Goal: Check status: Check status

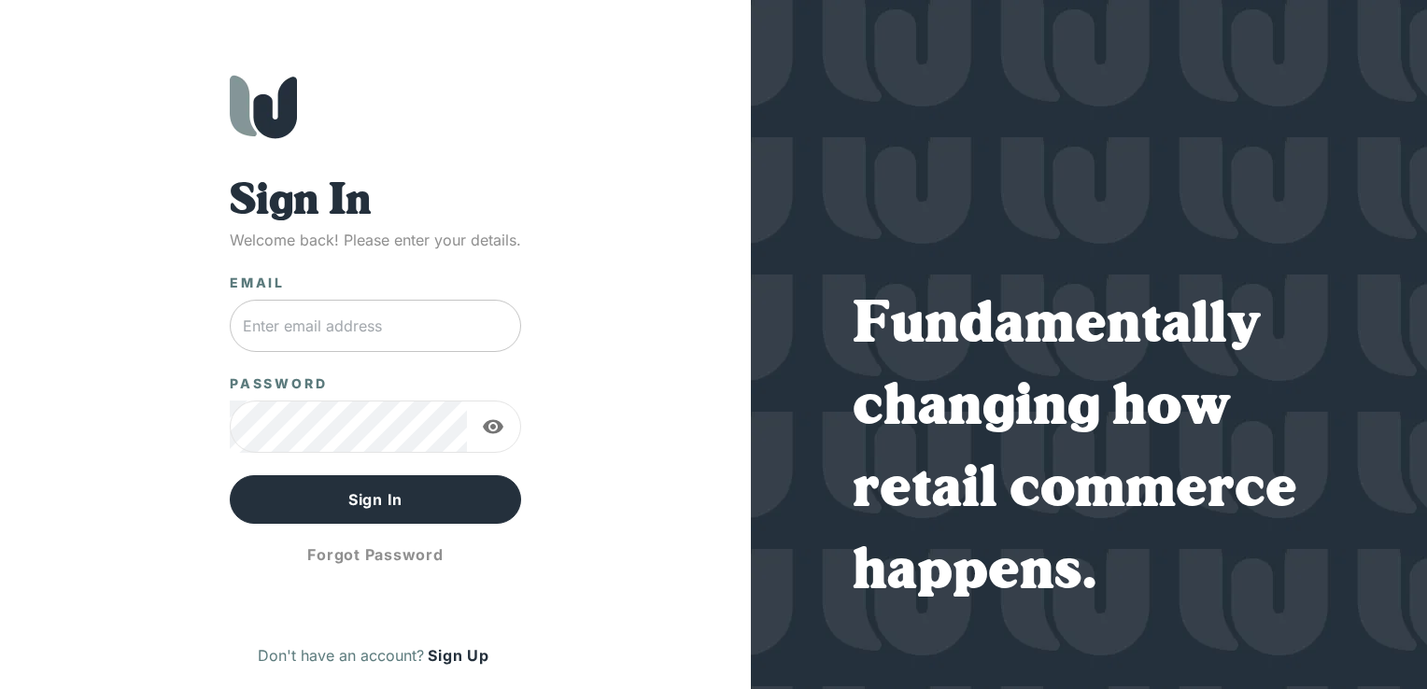
click at [340, 343] on input "text" at bounding box center [375, 326] width 291 height 52
type input "[PERSON_NAME][EMAIL_ADDRESS][DOMAIN_NAME]"
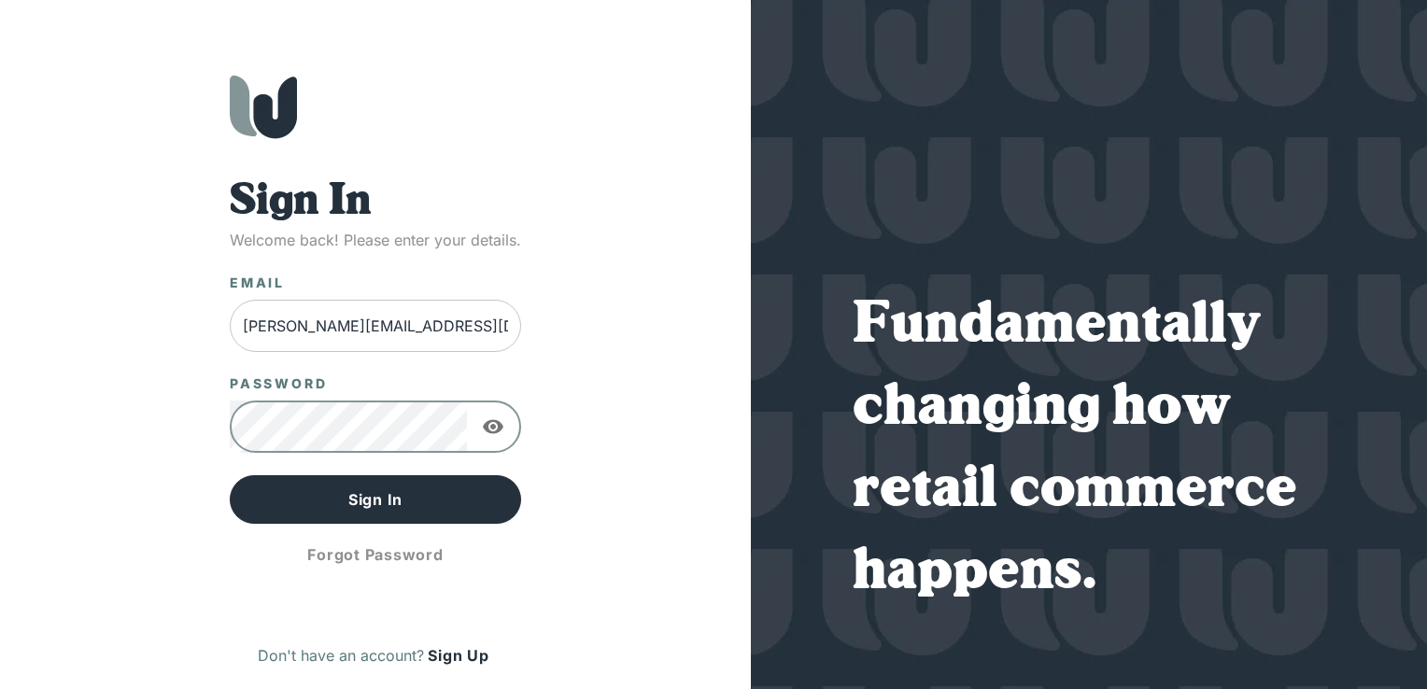
click at [230, 475] on button "Sign In" at bounding box center [375, 499] width 291 height 49
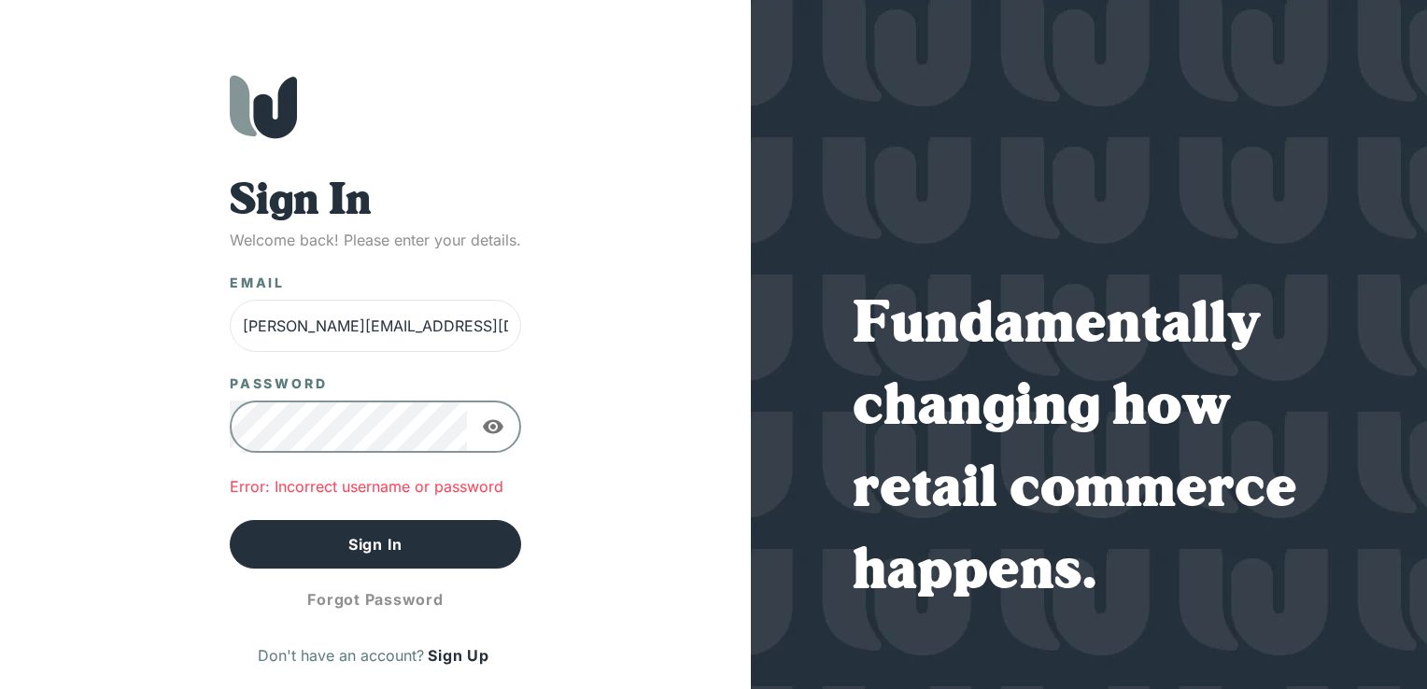
click at [230, 520] on button "Sign In" at bounding box center [375, 544] width 291 height 49
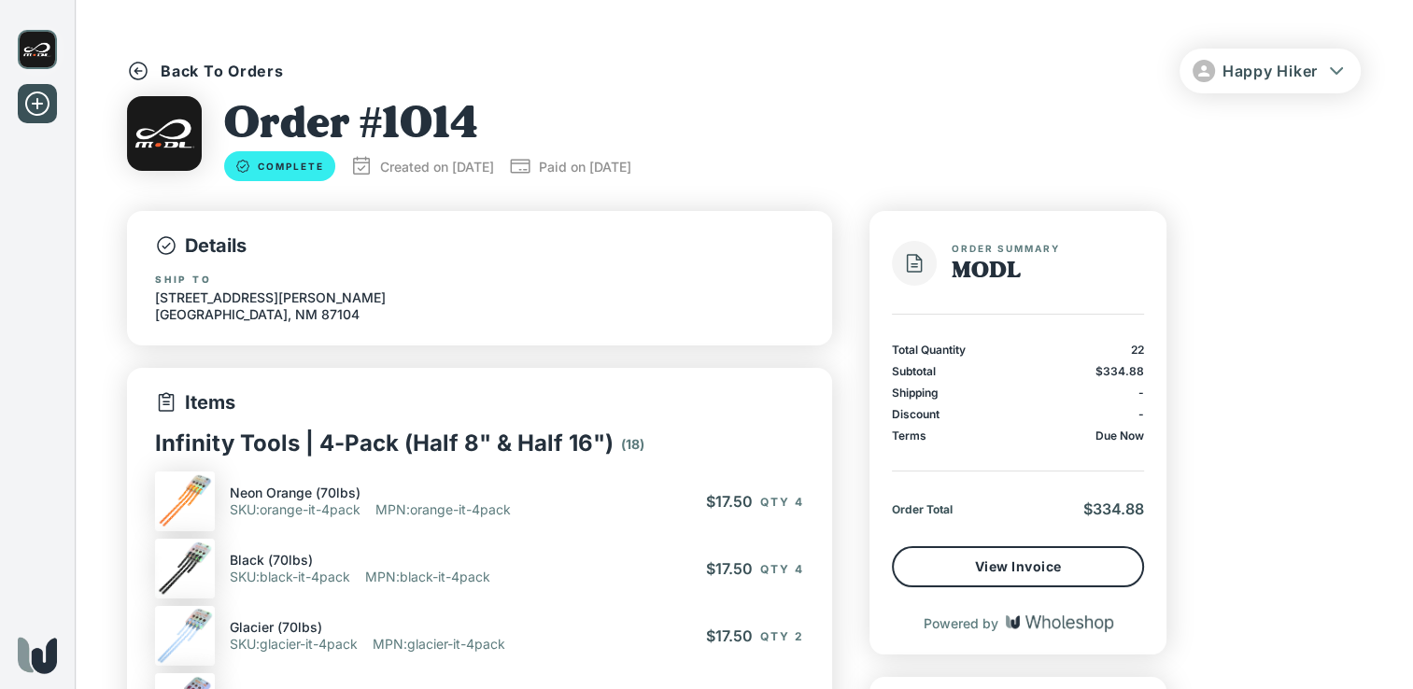
scroll to position [108, 0]
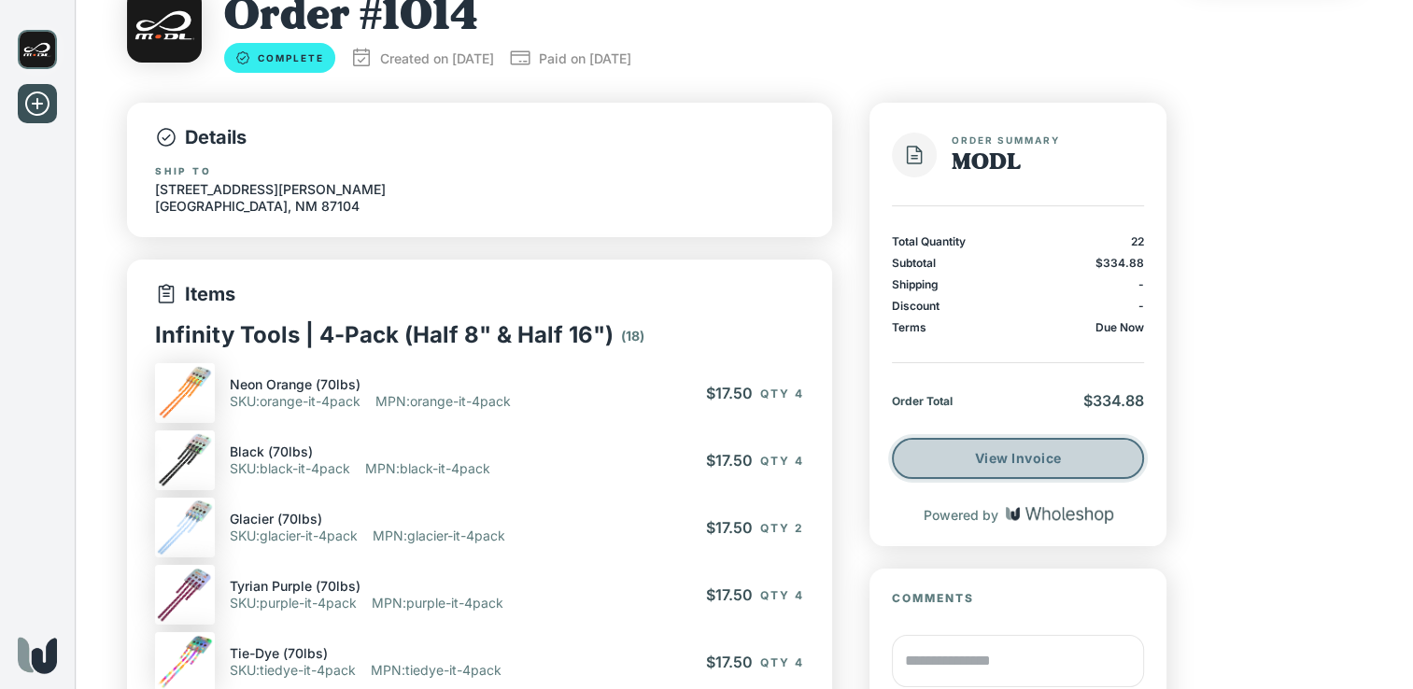
click at [943, 461] on button "View Invoice" at bounding box center [1018, 458] width 252 height 41
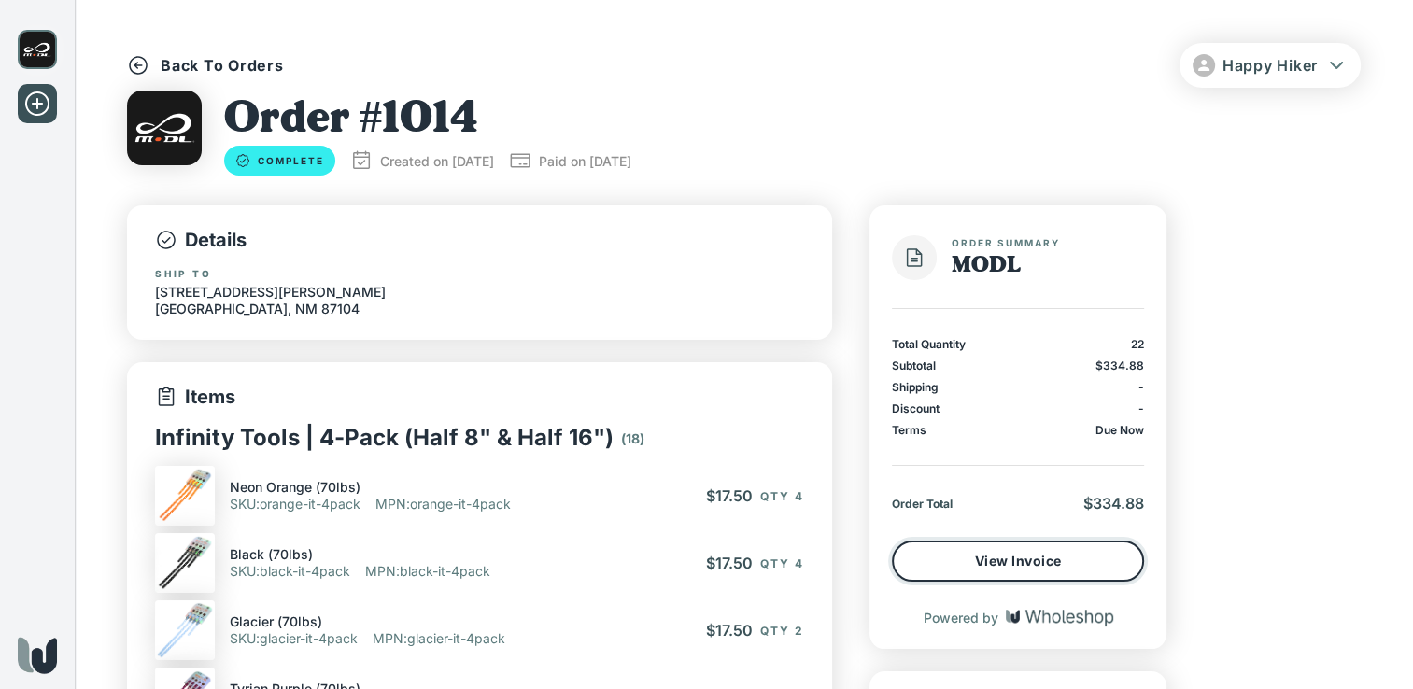
scroll to position [3, 0]
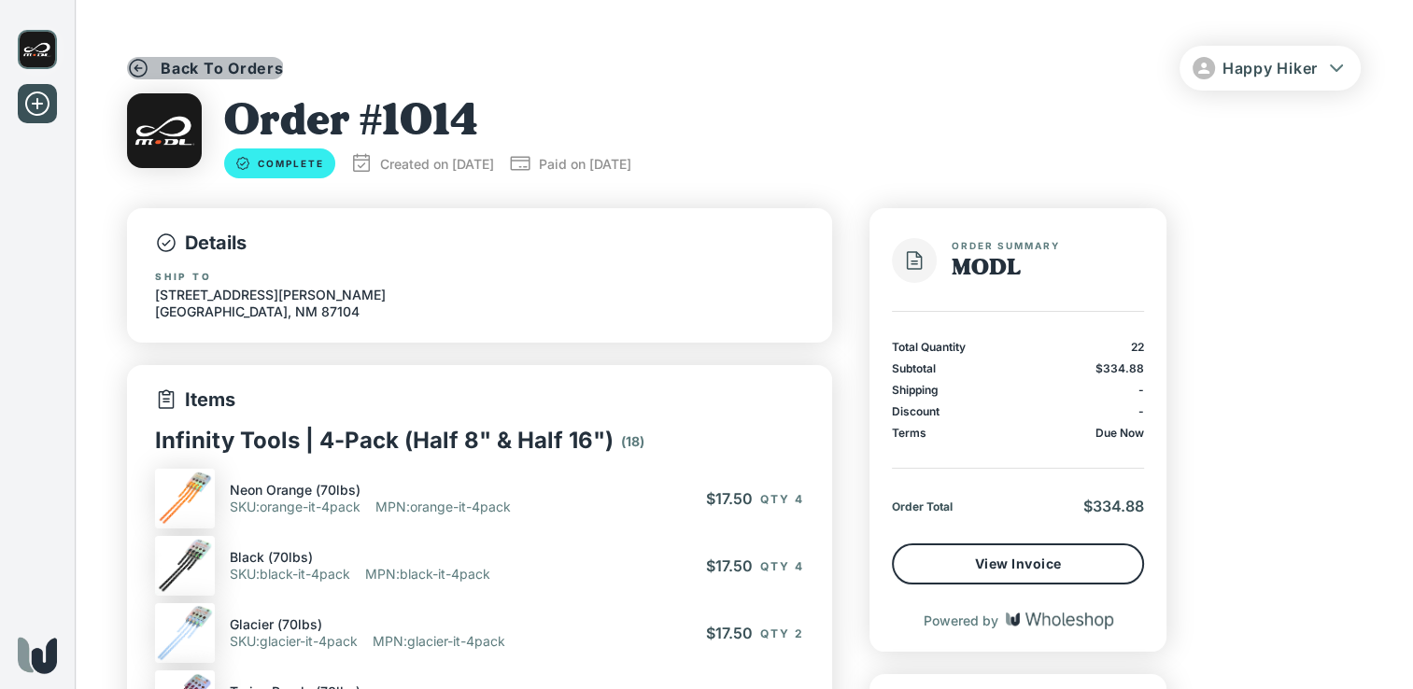
click at [134, 63] on icon "button" at bounding box center [138, 68] width 22 height 22
